Goal: Information Seeking & Learning: Learn about a topic

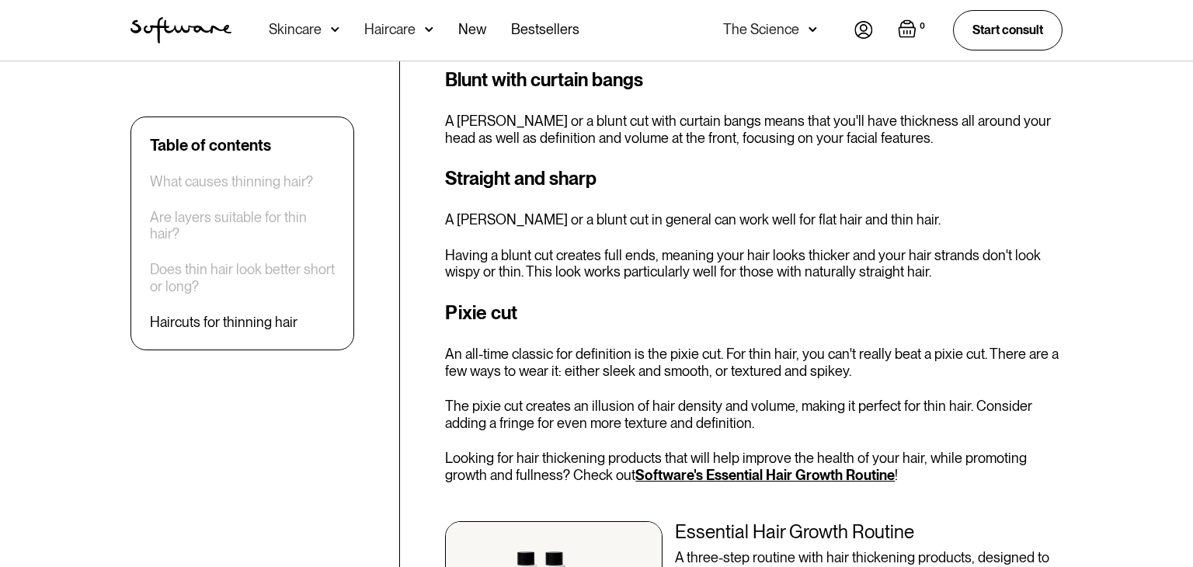
scroll to position [2782, 0]
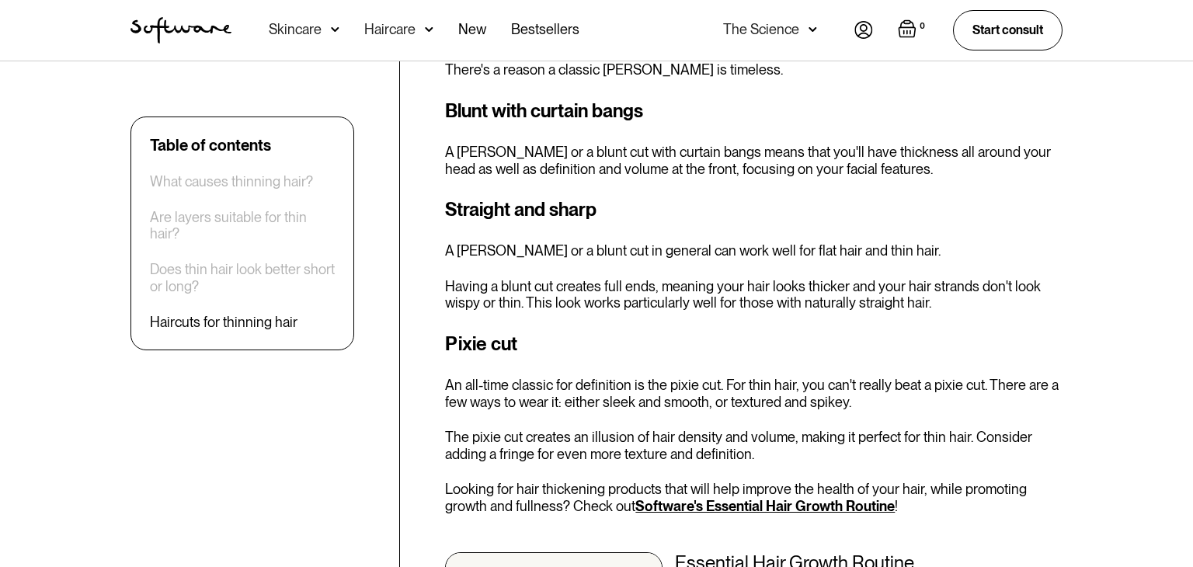
click at [607, 97] on h3 "Blunt with curtain bangs" at bounding box center [753, 111] width 617 height 28
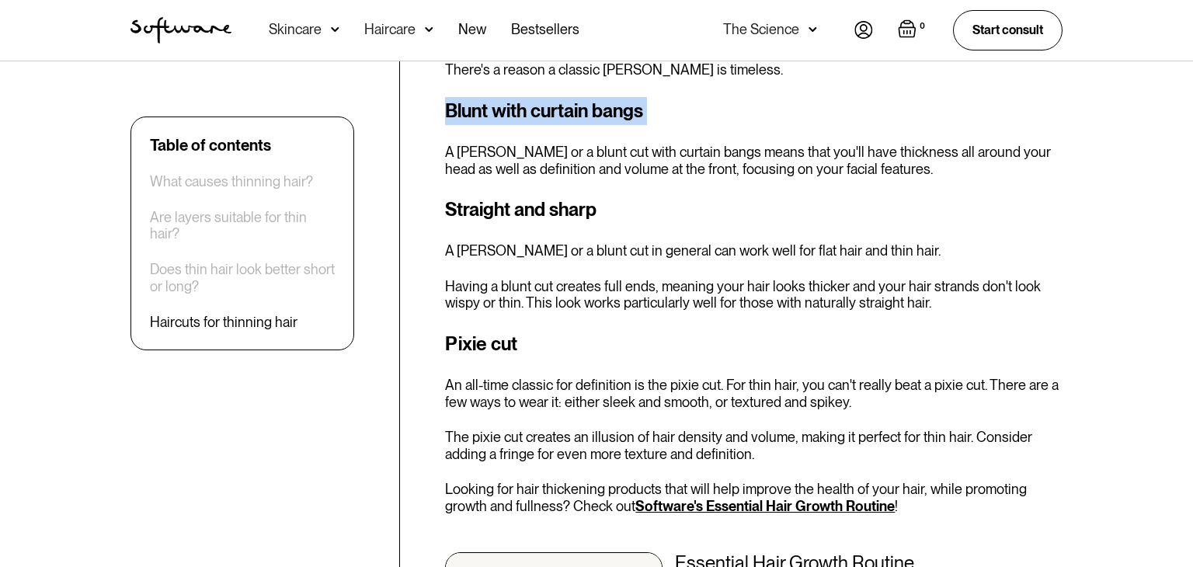
click at [642, 278] on p "Having a blunt cut creates full ends, meaning your hair looks thicker and your …" at bounding box center [753, 294] width 617 height 33
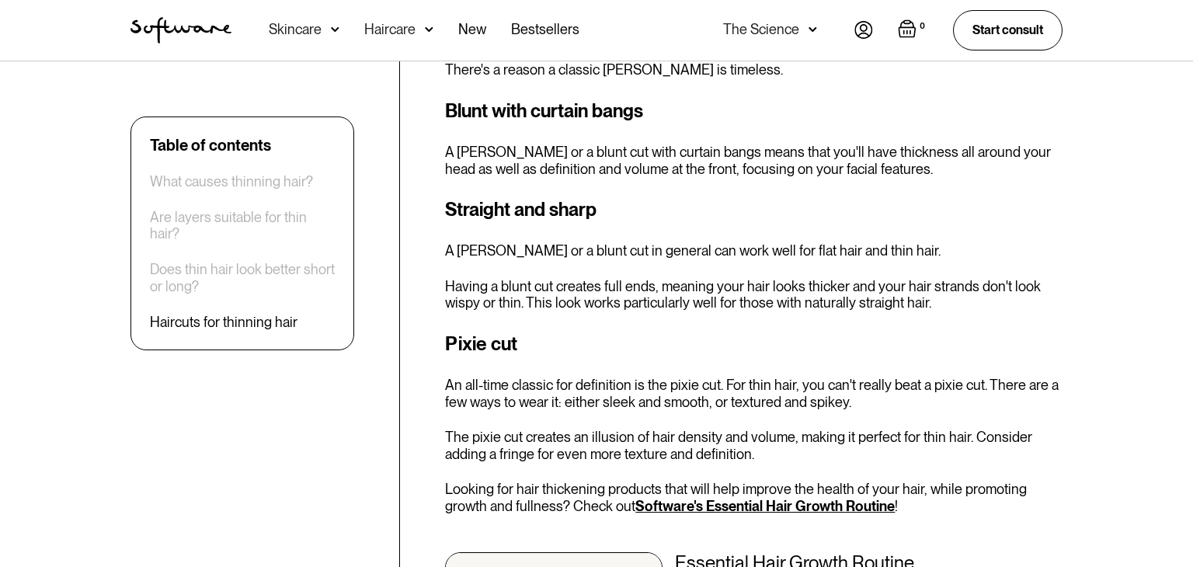
click at [561, 196] on h3 "Straight and sharp" at bounding box center [753, 210] width 617 height 28
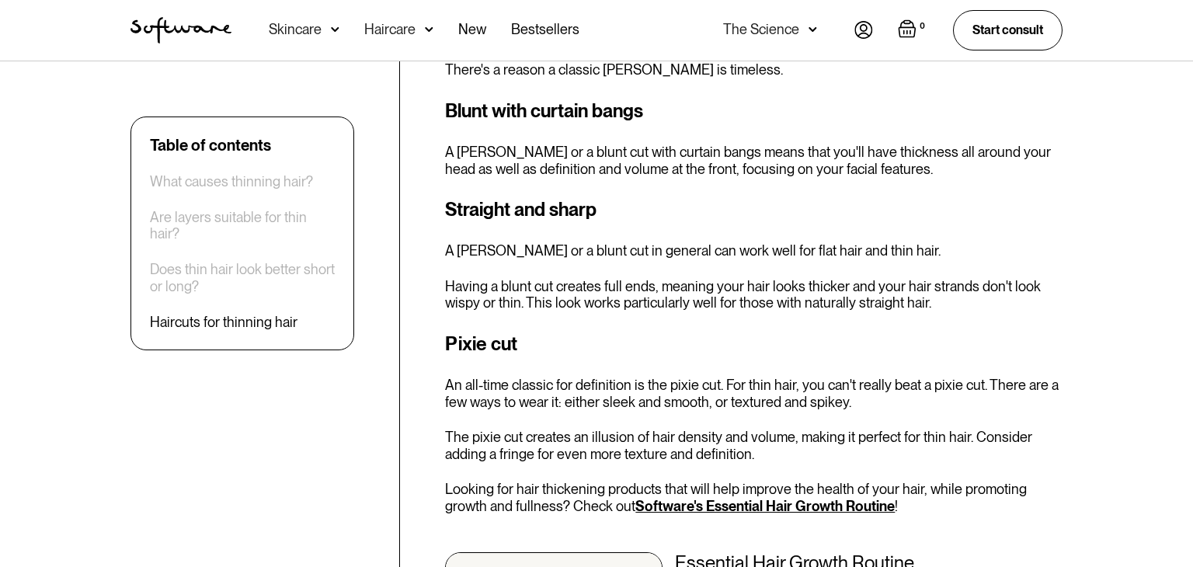
click at [561, 196] on h3 "Straight and sharp" at bounding box center [753, 210] width 617 height 28
click at [679, 196] on h3 "Straight and sharp" at bounding box center [753, 210] width 617 height 28
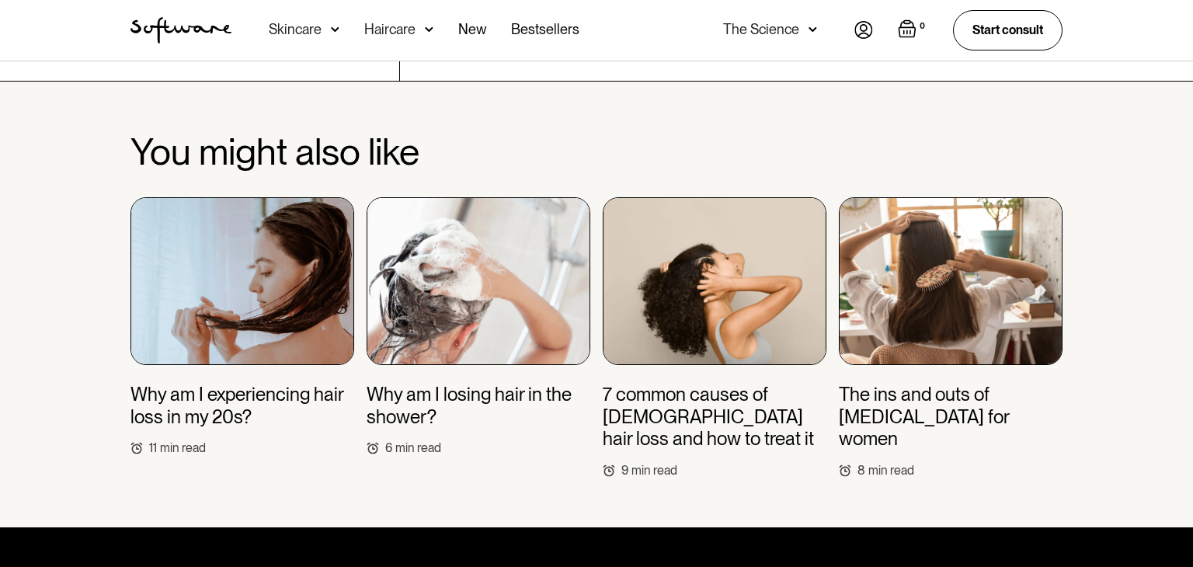
scroll to position [3647, 0]
